Goal: Navigation & Orientation: Go to known website

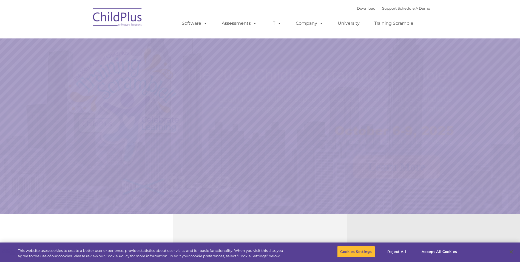
select select "MEDIUM"
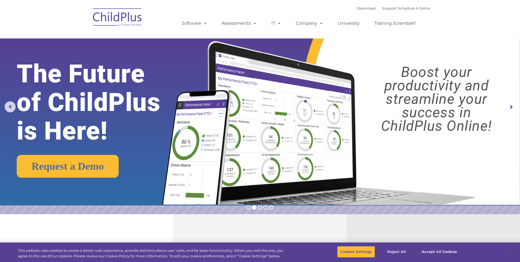
click at [125, 19] on img at bounding box center [117, 17] width 55 height 27
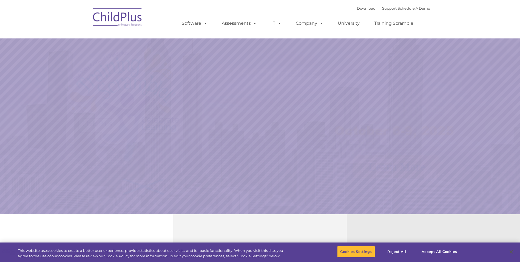
select select "MEDIUM"
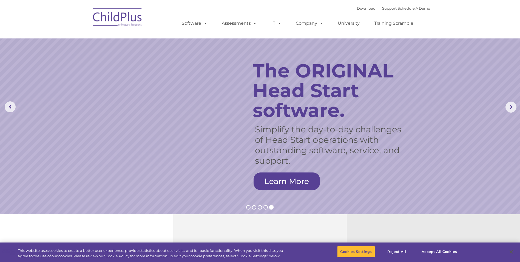
click at [103, 16] on img at bounding box center [117, 17] width 55 height 27
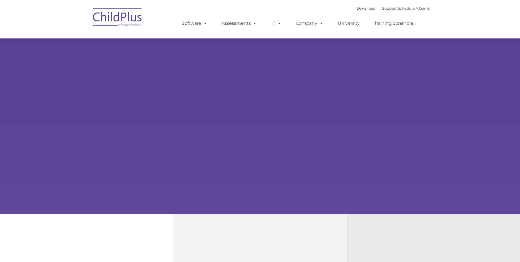
type input ""
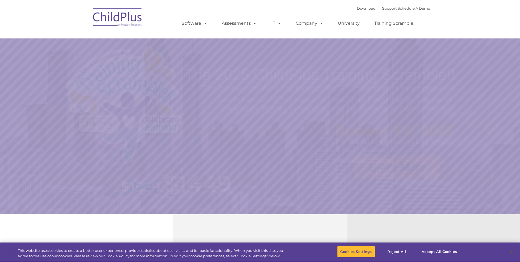
select select "MEDIUM"
